Goal: Manage account settings

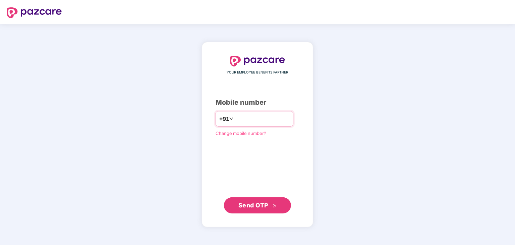
click at [267, 112] on div "+91" at bounding box center [255, 118] width 78 height 15
click at [252, 116] on input "number" at bounding box center [262, 119] width 55 height 11
type input "**********"
click at [258, 204] on span "Send OTP" at bounding box center [253, 205] width 30 height 7
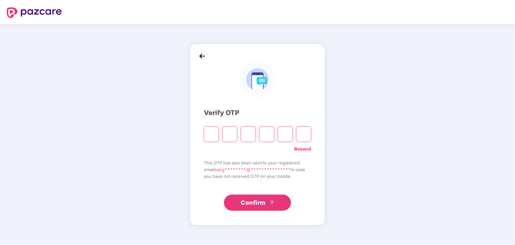
type input "*"
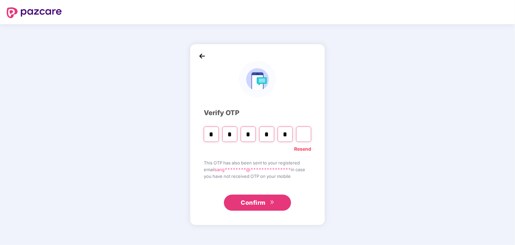
type input "*"
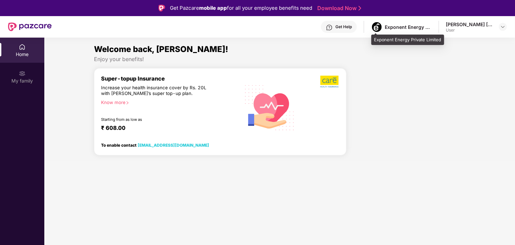
click at [423, 28] on div "Exponent Energy Private Limited" at bounding box center [408, 27] width 47 height 6
click at [428, 27] on div "Exponent Energy Private Limited" at bounding box center [408, 27] width 47 height 6
click at [502, 28] on img at bounding box center [502, 26] width 5 height 5
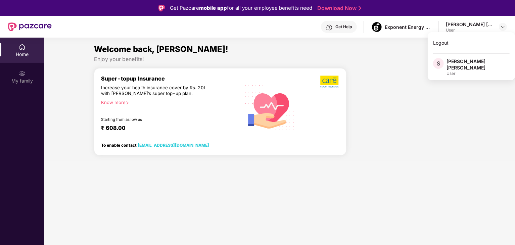
click at [368, 63] on div "Welcome back, [PERSON_NAME]! Enjoy your benefits! Super-topup Insurance Increas…" at bounding box center [280, 102] width 476 height 118
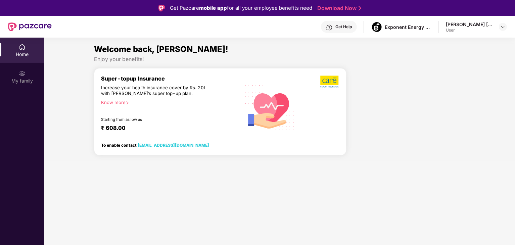
click at [26, 43] on div "Home" at bounding box center [22, 50] width 44 height 25
click at [387, 23] on div "Exponent Energy Private Limited" at bounding box center [401, 27] width 61 height 12
click at [505, 28] on img at bounding box center [502, 26] width 5 height 5
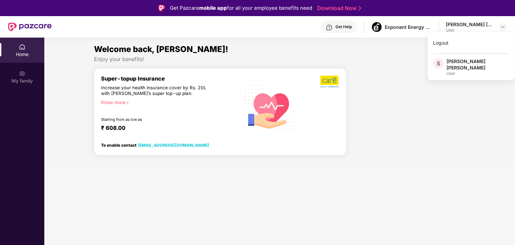
click at [383, 47] on div "Welcome back, [PERSON_NAME]!" at bounding box center [280, 49] width 372 height 13
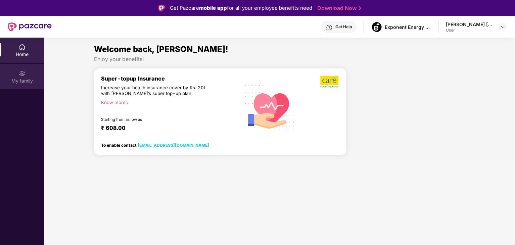
click at [14, 80] on div "My family" at bounding box center [22, 81] width 44 height 7
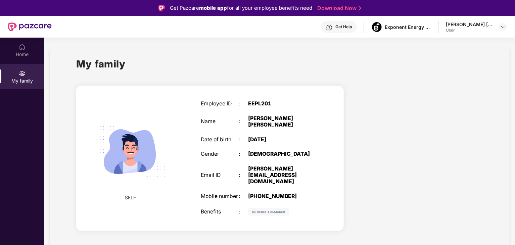
click at [251, 137] on div "[DATE]" at bounding box center [281, 140] width 67 height 6
click at [274, 170] on div "[PERSON_NAME][EMAIL_ADDRESS][DOMAIN_NAME]" at bounding box center [281, 175] width 67 height 19
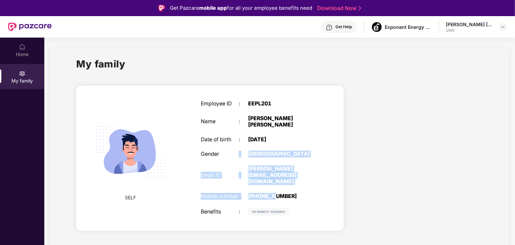
drag, startPoint x: 274, startPoint y: 180, endPoint x: 239, endPoint y: 156, distance: 42.3
click at [236, 153] on div "Employee ID : EEPL201 Name : [PERSON_NAME] [PERSON_NAME] Date of birth : [DEMOG…" at bounding box center [257, 158] width 127 height 132
click at [277, 183] on div "Employee ID : EEPL201 Name : [PERSON_NAME] [PERSON_NAME] Date of birth : [DEMOG…" at bounding box center [257, 158] width 127 height 132
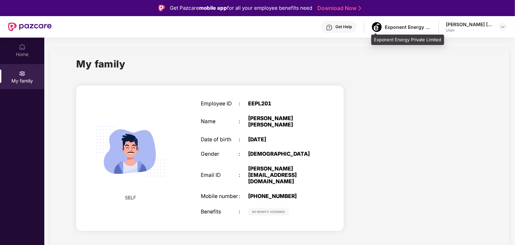
click at [390, 24] on div "Exponent Energy Private Limited" at bounding box center [408, 27] width 47 height 6
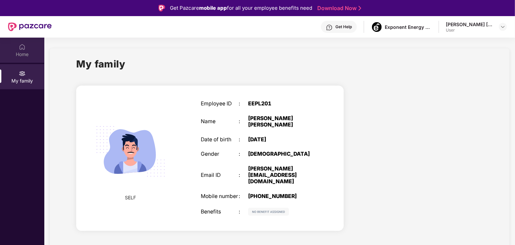
click at [16, 51] on div "Home" at bounding box center [22, 54] width 44 height 7
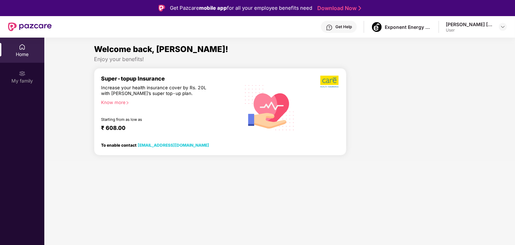
click at [123, 126] on div "₹ 608.00" at bounding box center [167, 129] width 132 height 8
click at [6, 78] on div "My family" at bounding box center [22, 81] width 44 height 7
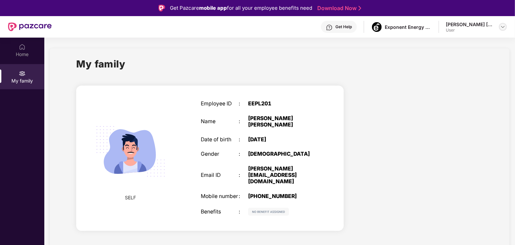
click at [507, 27] on div at bounding box center [503, 27] width 8 height 8
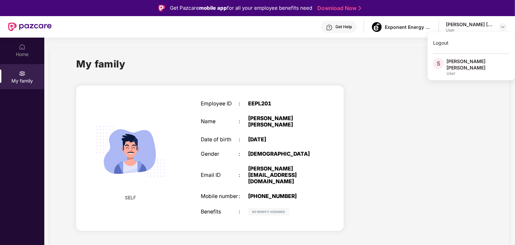
click at [386, 147] on div at bounding box center [418, 160] width 139 height 160
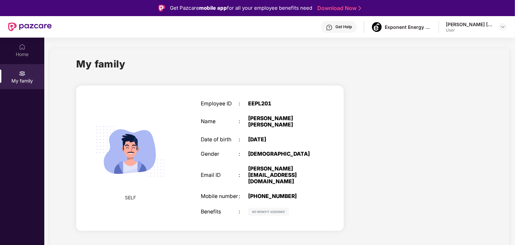
click at [258, 209] on img at bounding box center [268, 212] width 41 height 8
click at [266, 103] on div "EEPL201" at bounding box center [281, 104] width 67 height 6
click at [415, 29] on div "Exponent Energy Private Limited" at bounding box center [408, 27] width 47 height 6
click at [503, 25] on img at bounding box center [502, 26] width 5 height 5
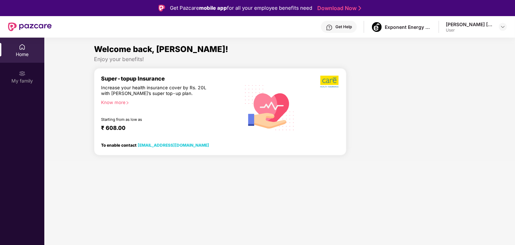
click at [507, 24] on div at bounding box center [503, 27] width 8 height 8
click at [505, 25] on div at bounding box center [503, 27] width 8 height 8
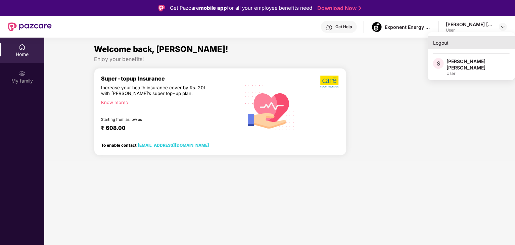
click at [436, 43] on div "Logout" at bounding box center [471, 42] width 87 height 13
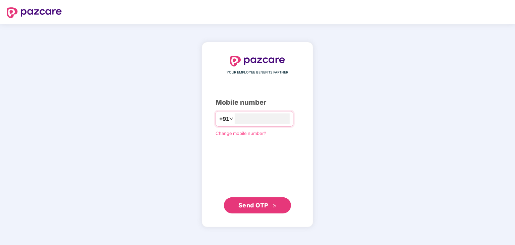
click at [240, 133] on span "Change mobile number?" at bounding box center [241, 133] width 51 height 5
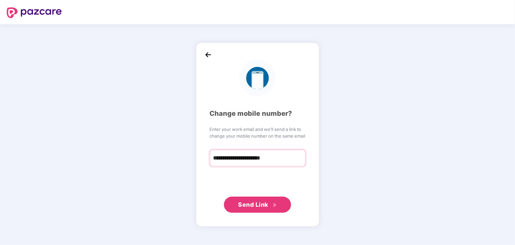
type input "**********"
click at [263, 203] on span "Send Link" at bounding box center [253, 204] width 30 height 7
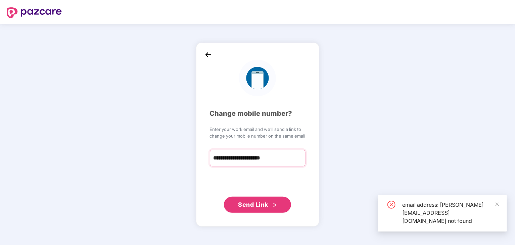
click at [292, 159] on input "**********" at bounding box center [258, 158] width 96 height 17
click at [240, 128] on span "Enter your work email and we’ll send a link to" at bounding box center [258, 129] width 96 height 7
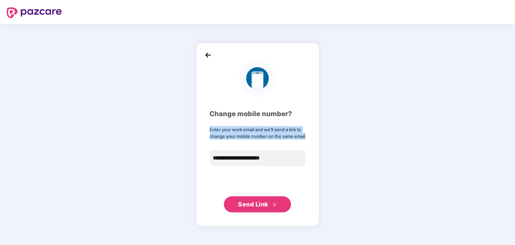
drag, startPoint x: 208, startPoint y: 129, endPoint x: 319, endPoint y: 141, distance: 111.6
click at [319, 141] on div "**********" at bounding box center [257, 134] width 123 height 183
click at [311, 163] on div "**********" at bounding box center [257, 134] width 123 height 183
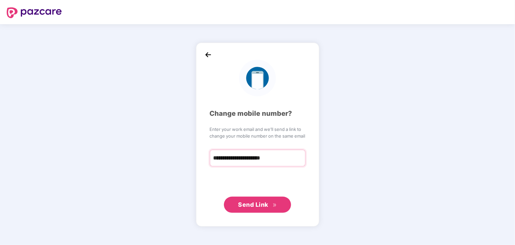
drag, startPoint x: 283, startPoint y: 161, endPoint x: 262, endPoint y: 160, distance: 21.2
click at [262, 160] on input "**********" at bounding box center [258, 158] width 96 height 17
click at [359, 169] on div "**********" at bounding box center [257, 134] width 515 height 221
